Goal: Find specific page/section: Find specific page/section

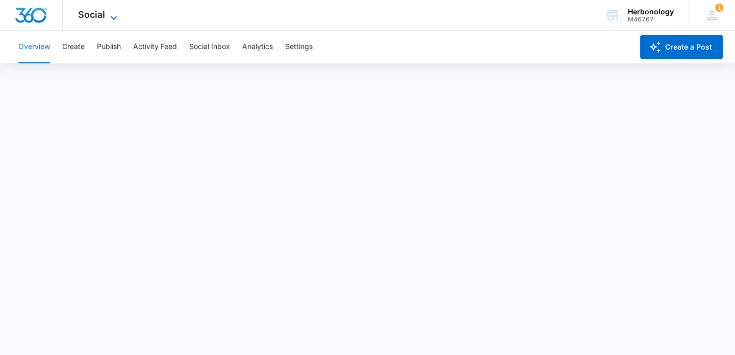
click at [98, 16] on span "Social" at bounding box center [91, 14] width 27 height 11
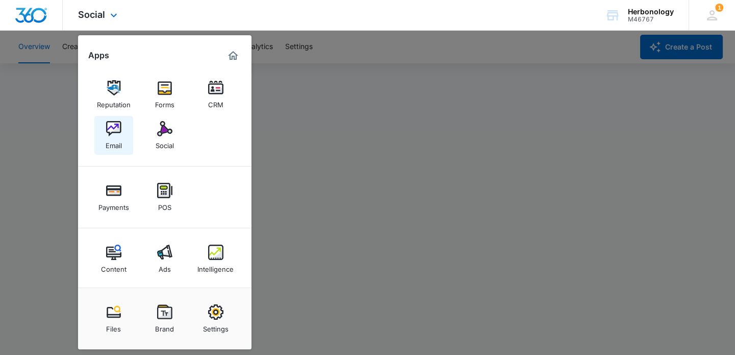
click at [108, 128] on img at bounding box center [113, 128] width 15 height 15
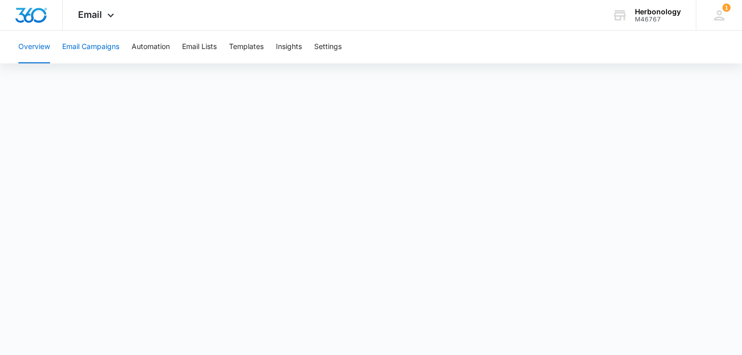
click at [104, 48] on button "Email Campaigns" at bounding box center [90, 47] width 57 height 33
